Goal: Feedback & Contribution: Leave review/rating

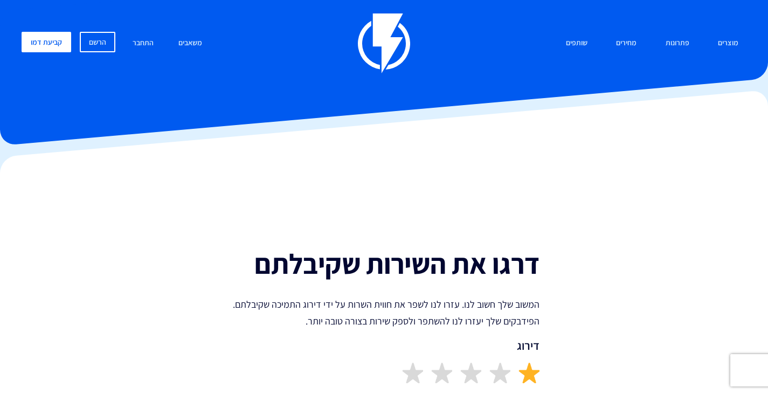
click at [535, 378] on img at bounding box center [528, 372] width 21 height 21
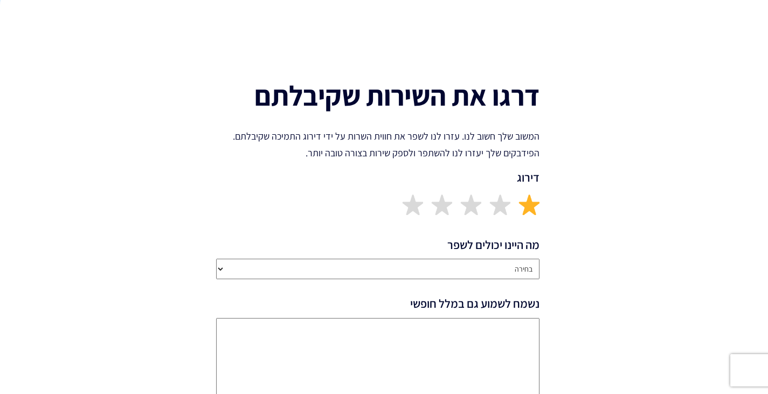
scroll to position [169, 0]
click at [494, 264] on select "בחירה שירותיות נציג/ה התמיכה זמן התגובה איכות הפתרון חסר פיצ’ר מבוקש ביצועי הפל…" at bounding box center [377, 268] width 323 height 20
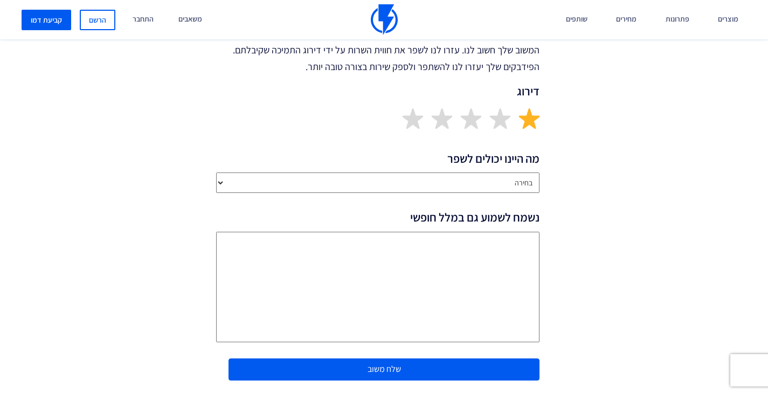
scroll to position [255, 0]
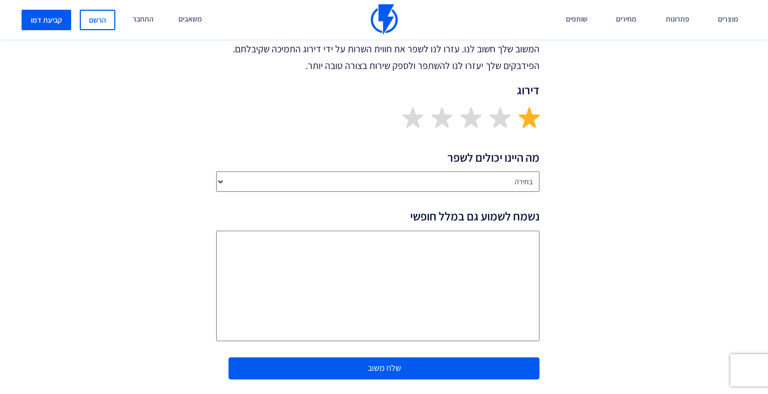
click at [502, 178] on select "בחירה שירותיות נציג/ה התמיכה זמן התגובה איכות הפתרון חסר פיצ’ר מבוקש ביצועי הפל…" at bounding box center [377, 181] width 323 height 20
select select "Support Representatives Attitude"
click at [216, 171] on select "בחירה שירותיות נציג/ה התמיכה זמן התגובה איכות הפתרון חסר פיצ’ר מבוקש ביצועי הפל…" at bounding box center [377, 181] width 323 height 20
click at [477, 246] on textarea "נשמח לשמוע גם במלל חופשי" at bounding box center [377, 286] width 323 height 110
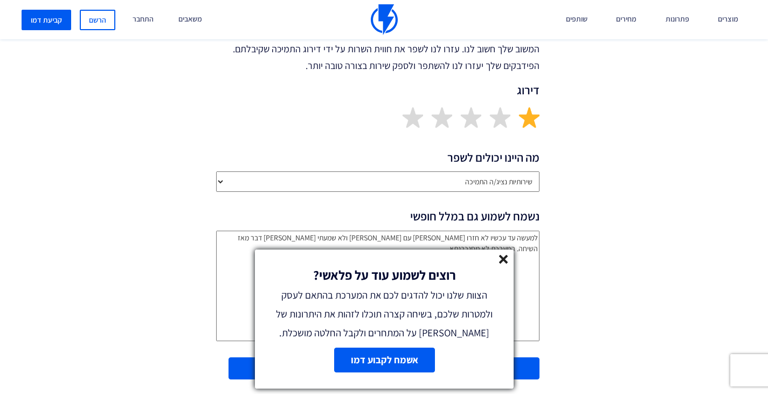
scroll to position [600, 0]
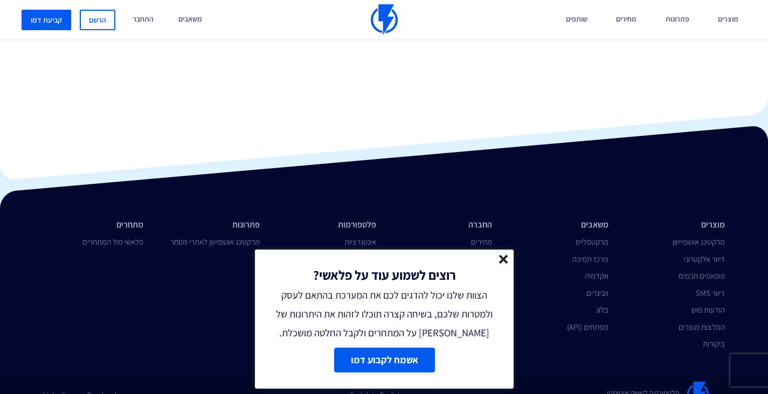
click at [500, 253] on div "רוצים לשמוע עוד על פלאשי? הצוות שלנו יכול להדגים לכם את המערכת בהתאם לעסק ולמטר…" at bounding box center [384, 295] width 259 height 93
click at [504, 258] on line at bounding box center [503, 259] width 8 height 8
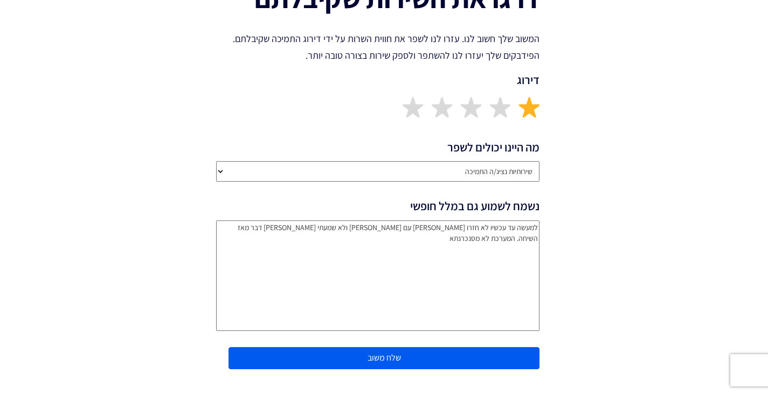
scroll to position [269, 0]
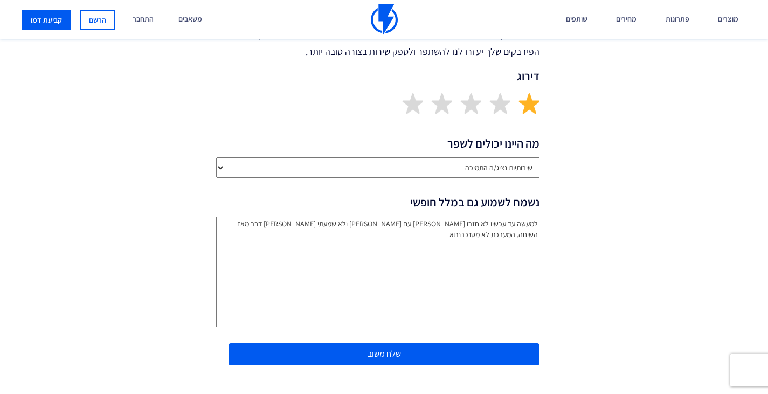
click at [255, 222] on textarea "למעשה עד עכשיו לא חזרו אליי עם תשובה ולא שמעתי שום דבר מאז השיחה. המערכת לא מסנ…" at bounding box center [377, 272] width 323 height 110
type textarea "למעשה עד עכשיו לא חזרו אליי עם תשובה ולא שמעתי שום דבר מאז השיחה. המערכת לא מסנ…"
click at [333, 352] on button "שלח משוב" at bounding box center [383, 354] width 311 height 22
